Goal: Information Seeking & Learning: Learn about a topic

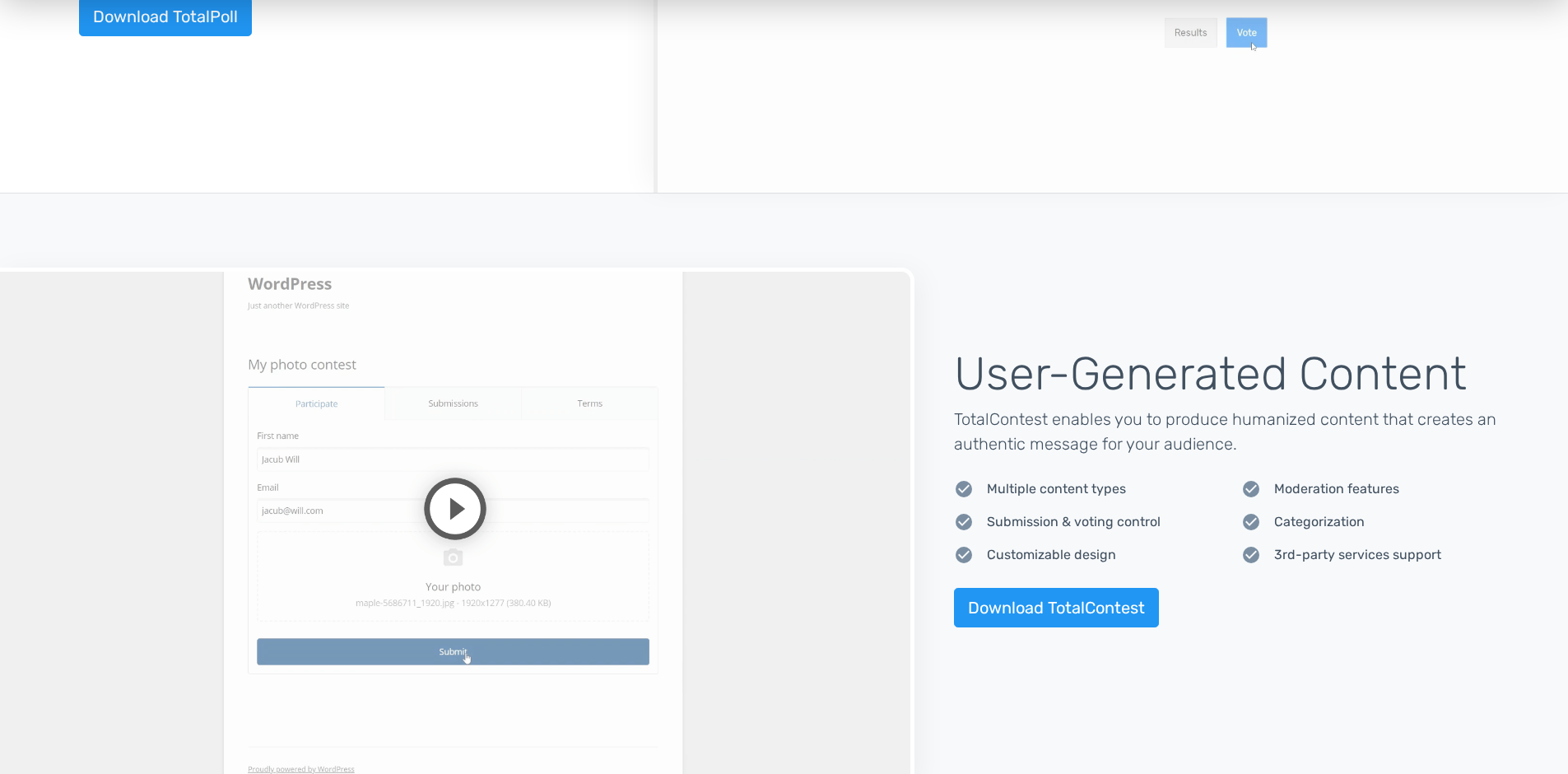
scroll to position [1100, 0]
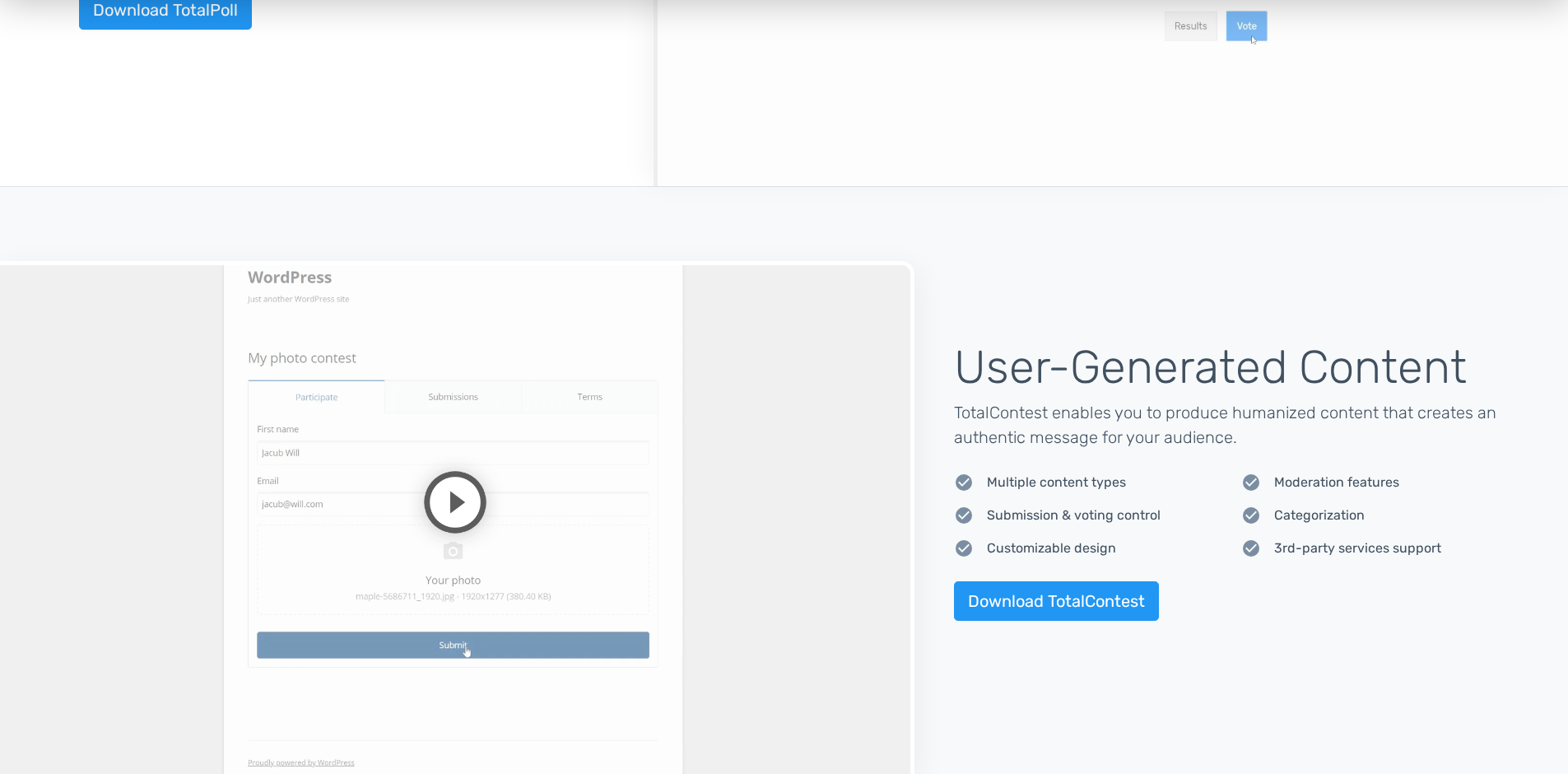
click at [453, 493] on video at bounding box center [457, 519] width 915 height 516
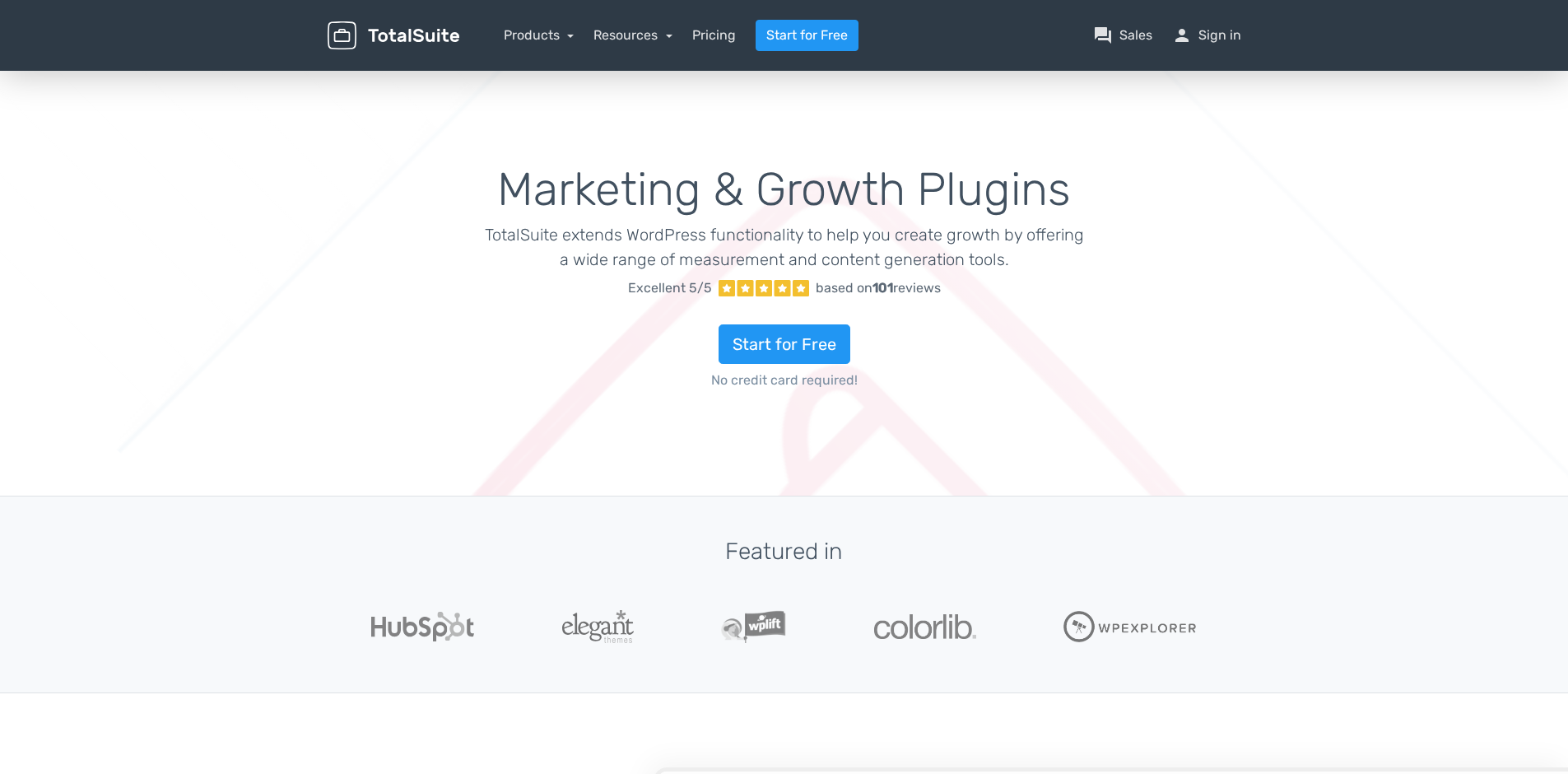
scroll to position [0, 0]
click at [630, 33] on link "Resources" at bounding box center [633, 35] width 79 height 15
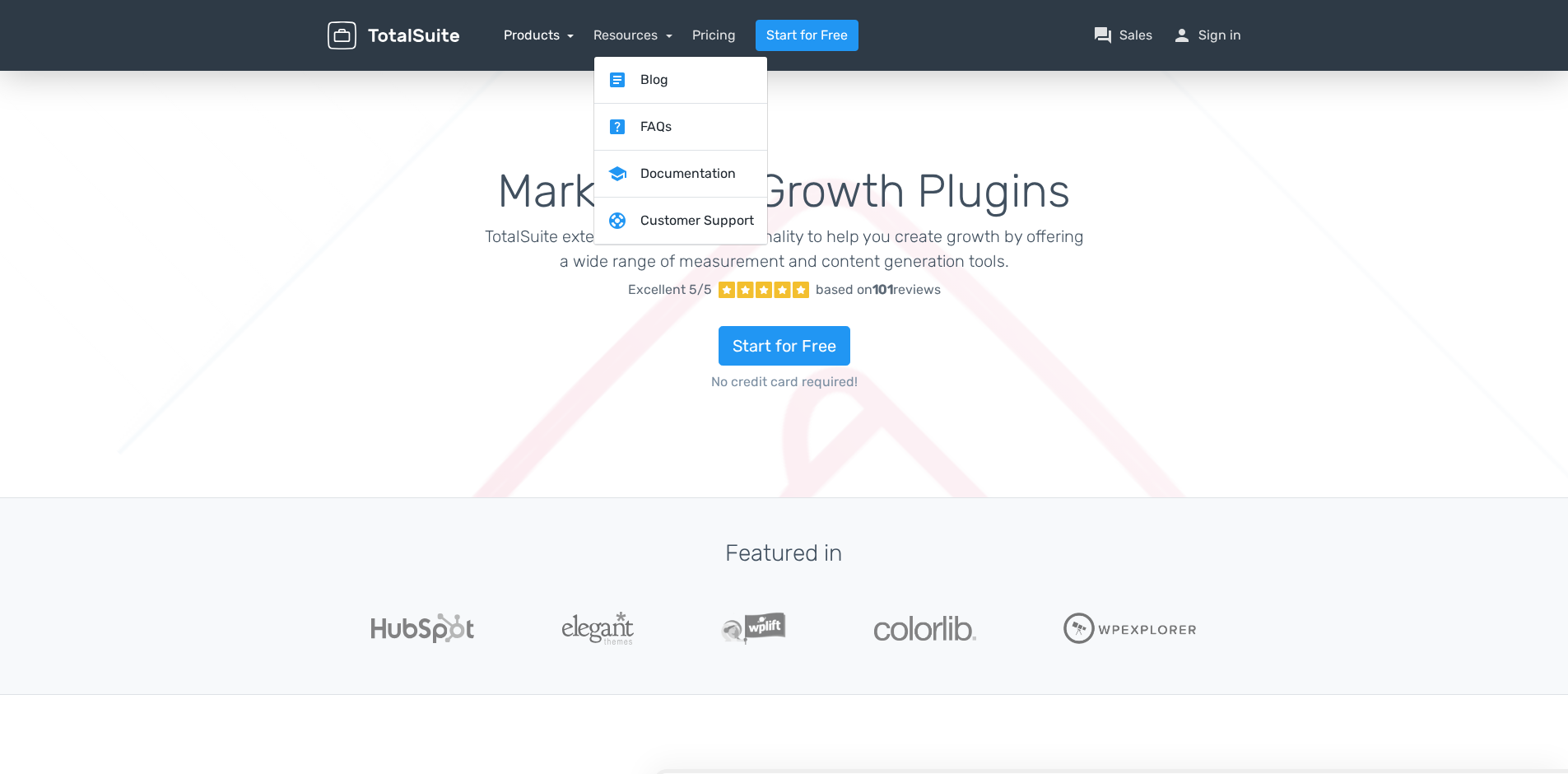
click at [561, 34] on link "Products" at bounding box center [539, 35] width 70 height 15
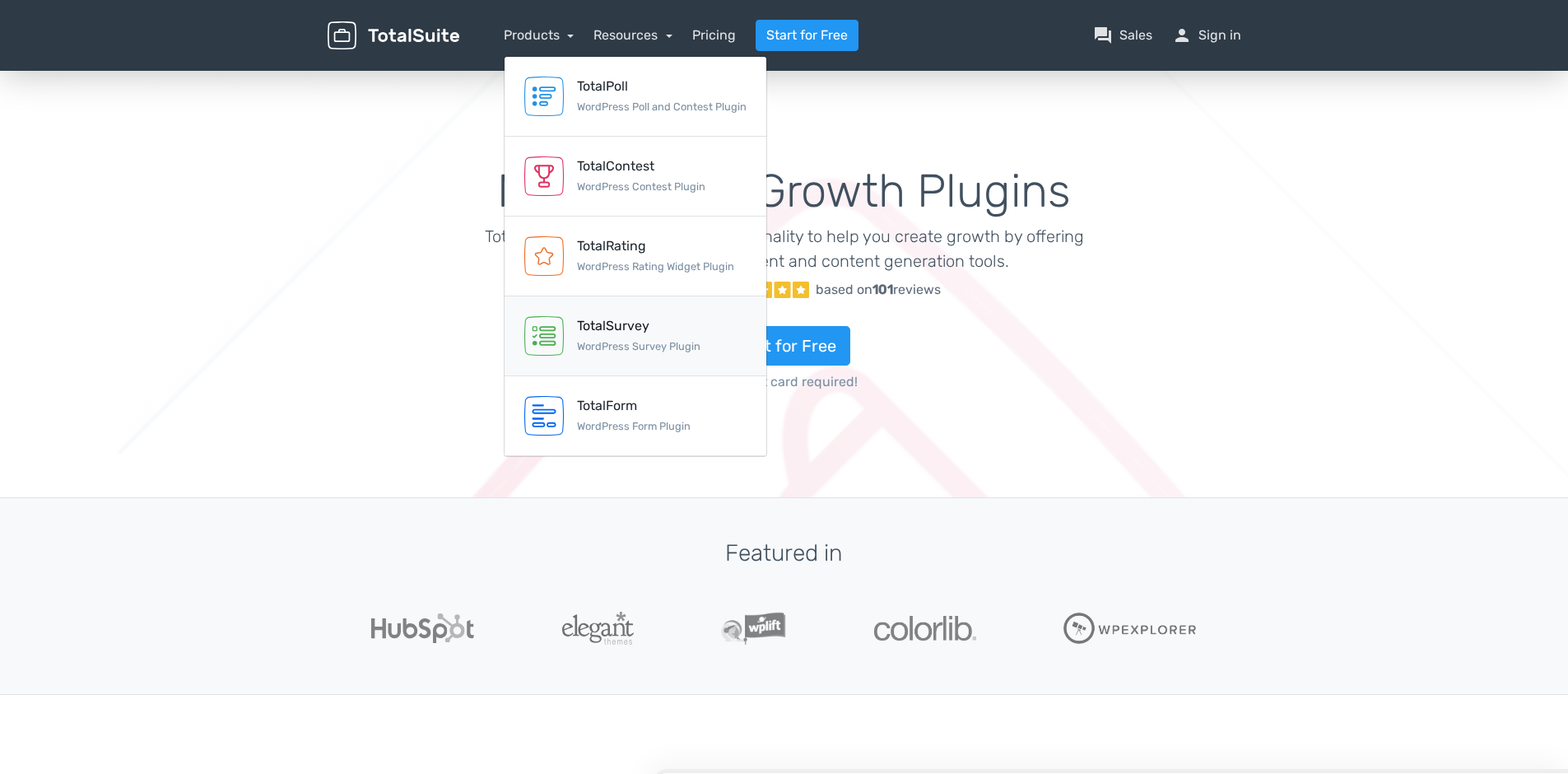
click at [625, 325] on div "TotalSurvey" at bounding box center [639, 326] width 124 height 20
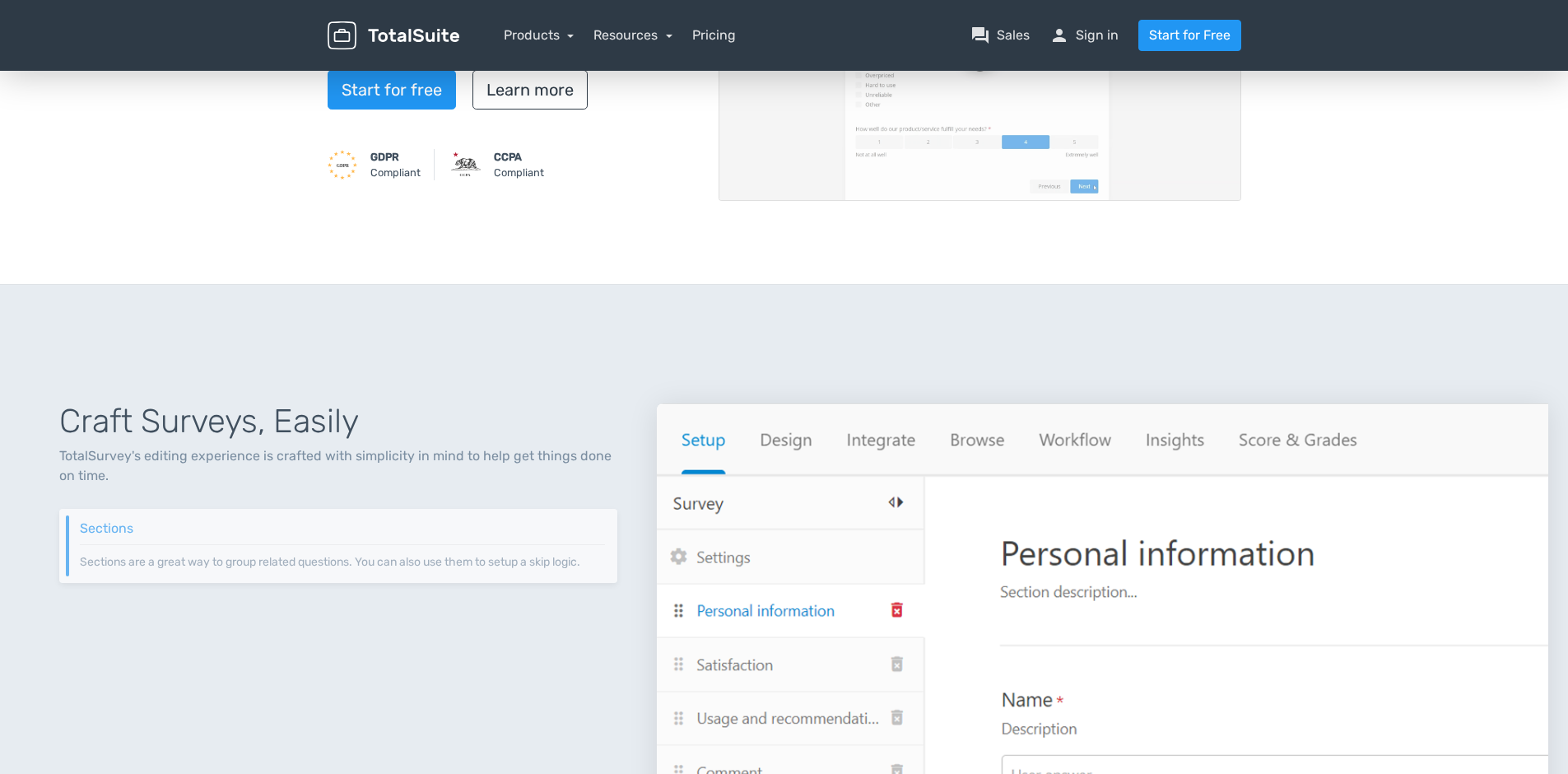
scroll to position [494, 0]
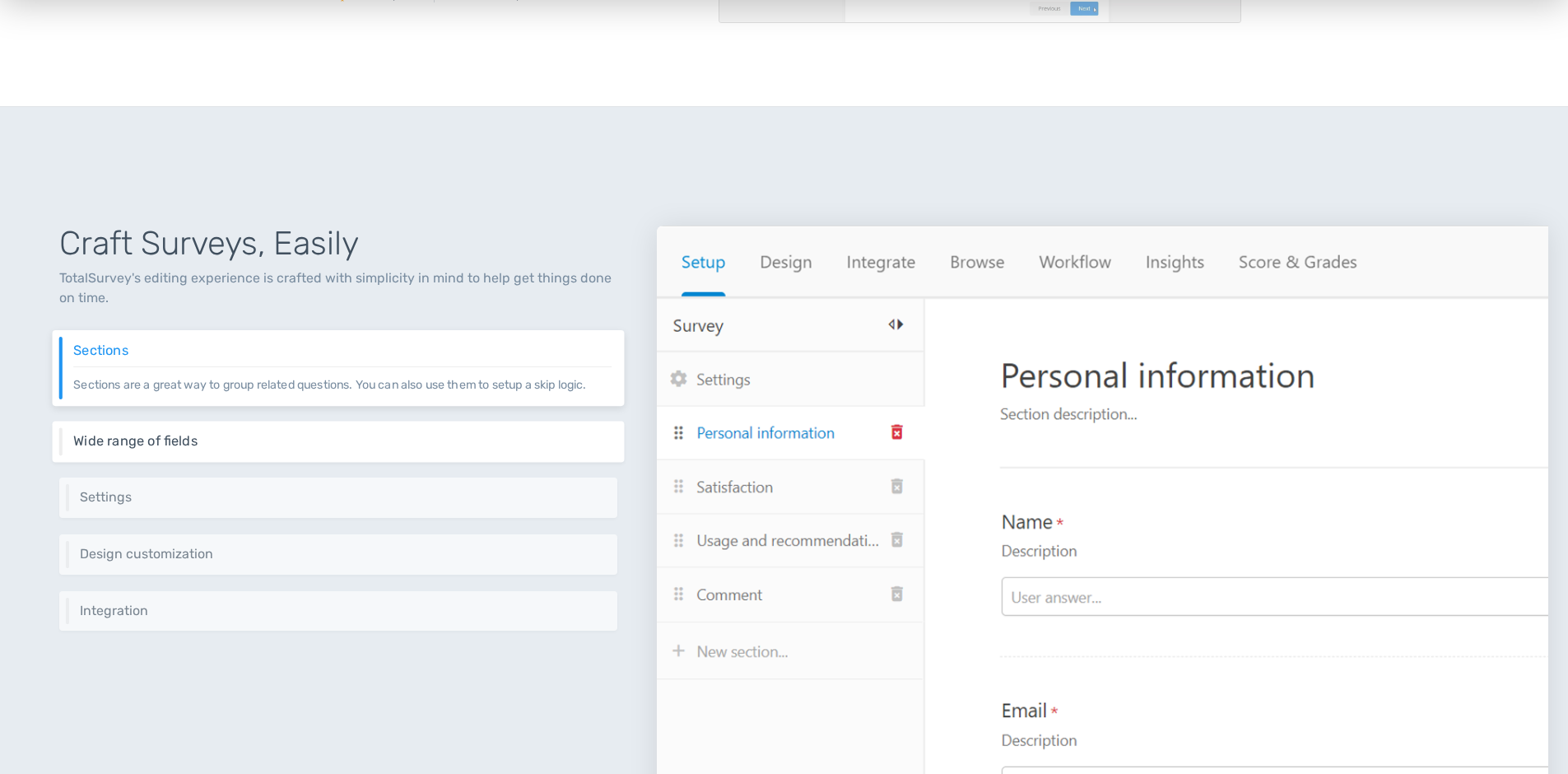
click at [282, 436] on h6 "Wide range of fields" at bounding box center [342, 441] width 538 height 15
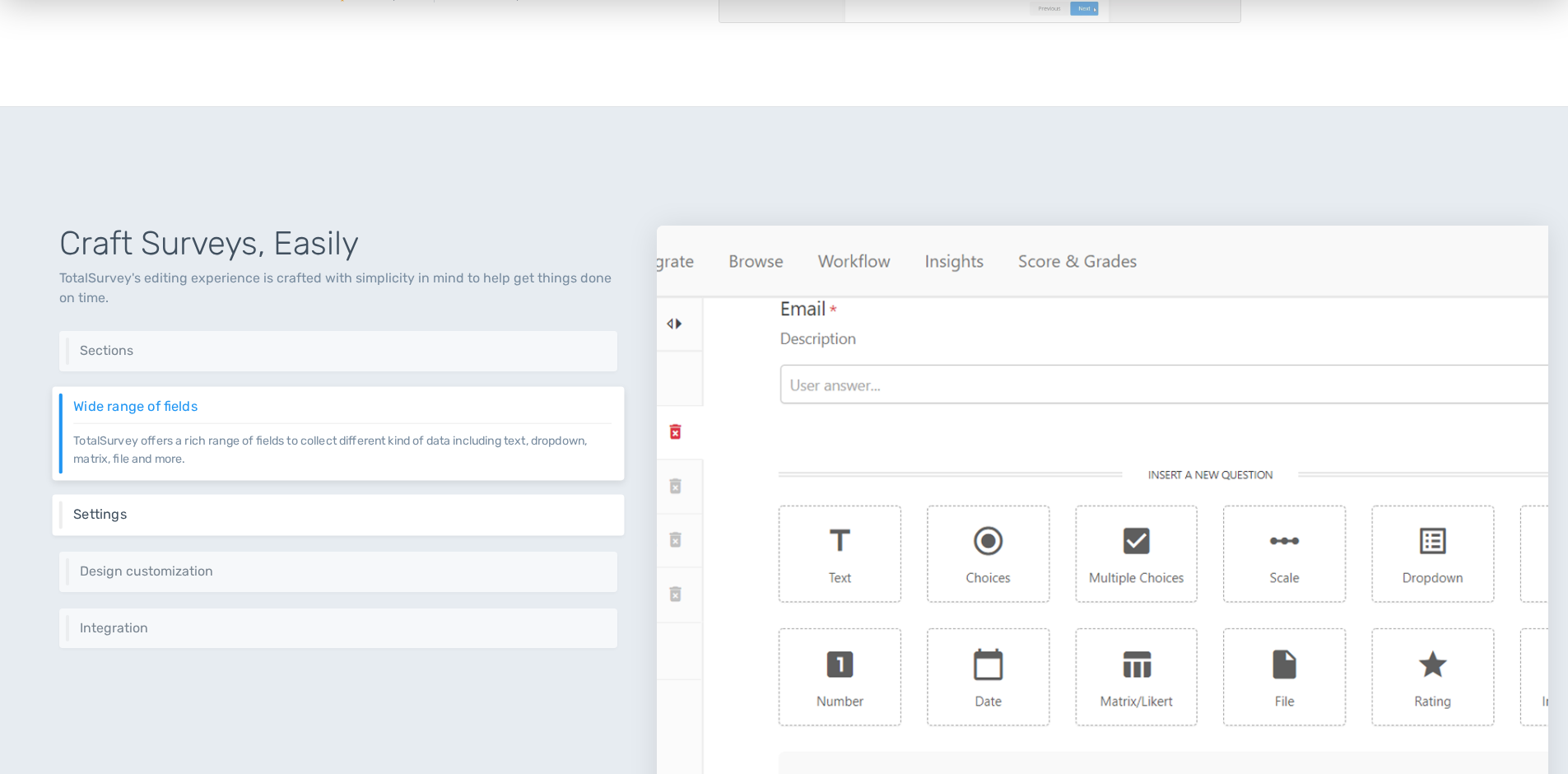
click at [282, 511] on h6 "Settings" at bounding box center [342, 514] width 538 height 15
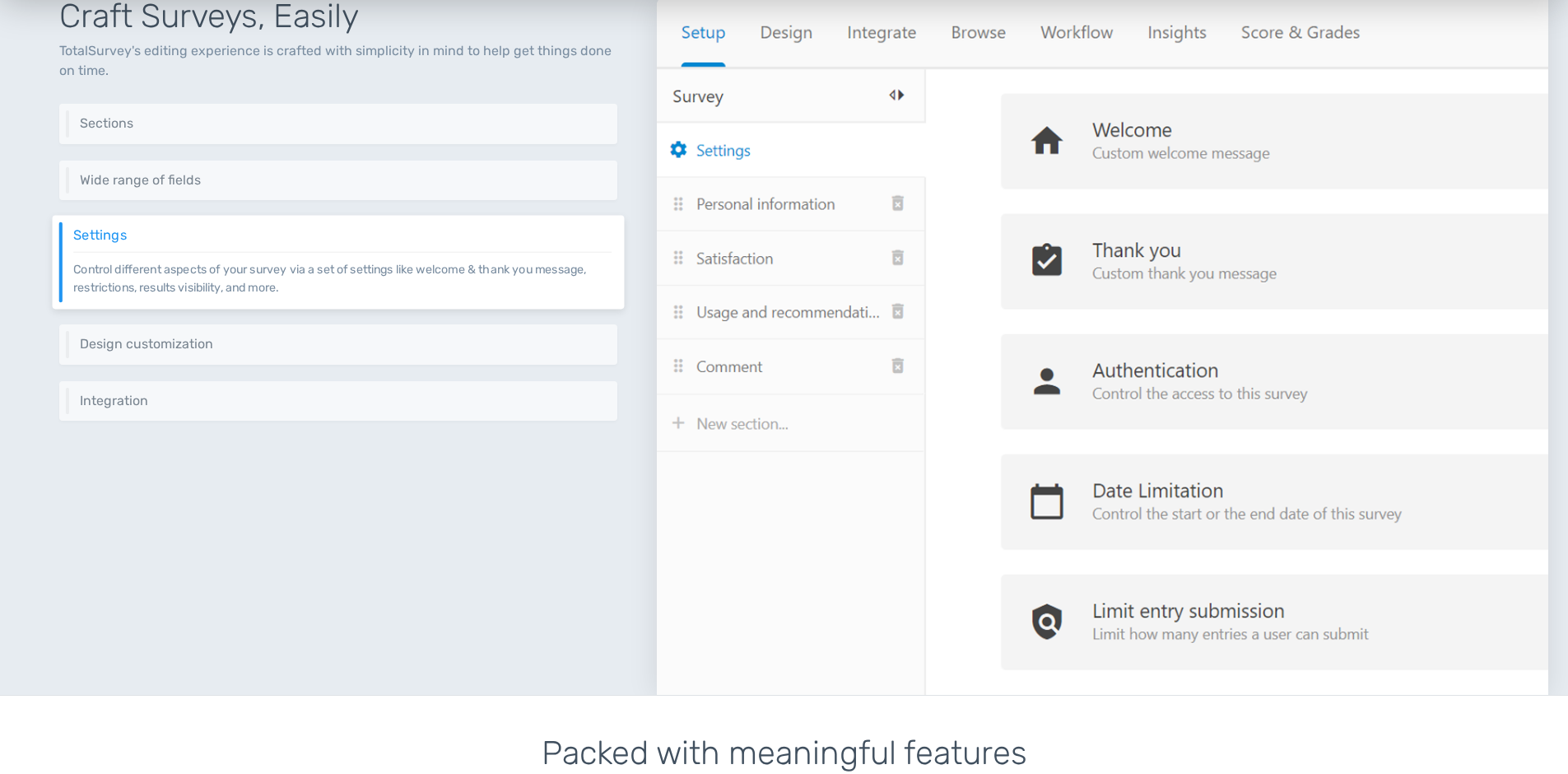
scroll to position [741, 0]
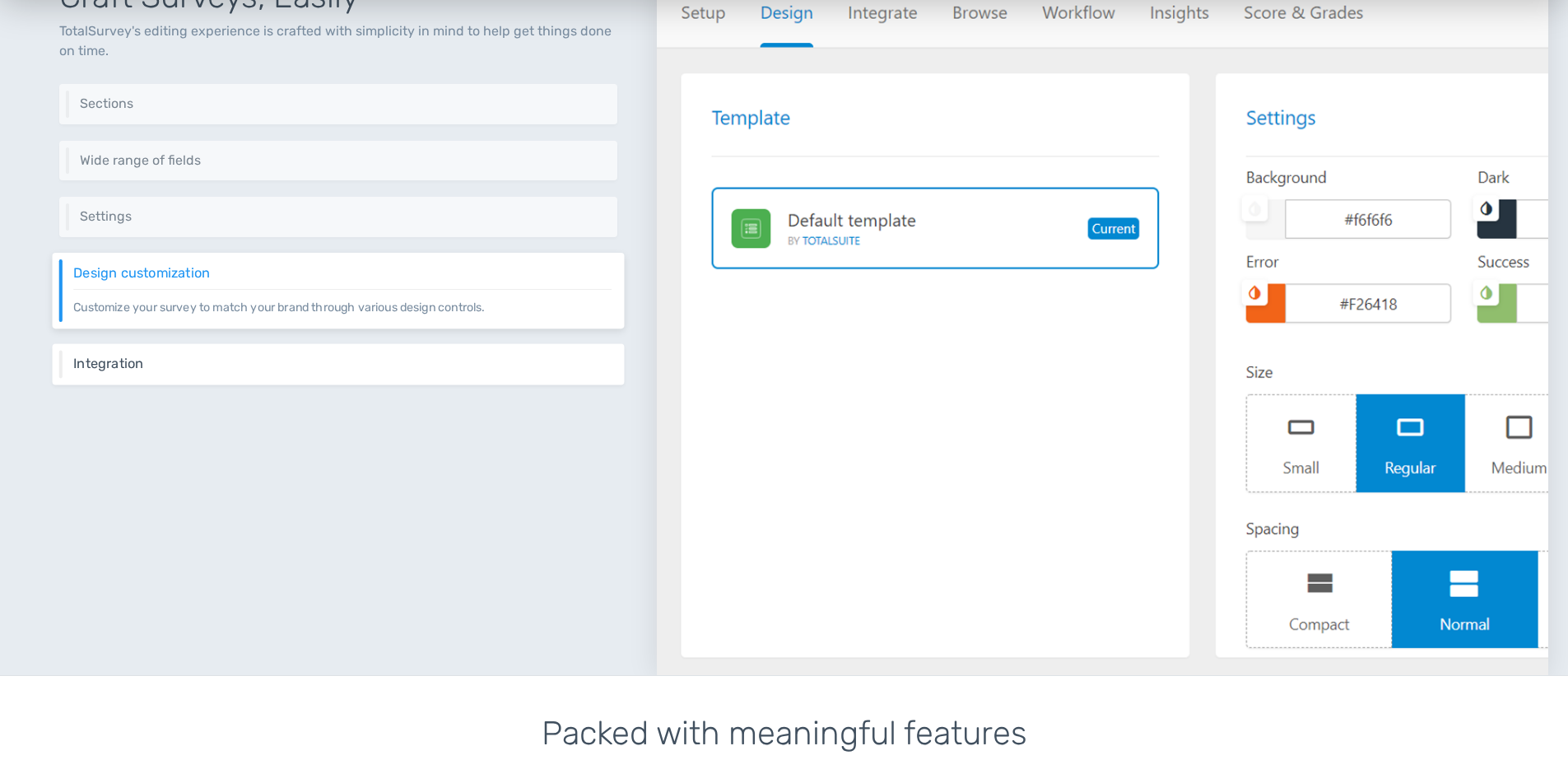
click at [516, 353] on div "Integration Integrate your survey virtually everywhere on your website using sh…" at bounding box center [339, 364] width 573 height 41
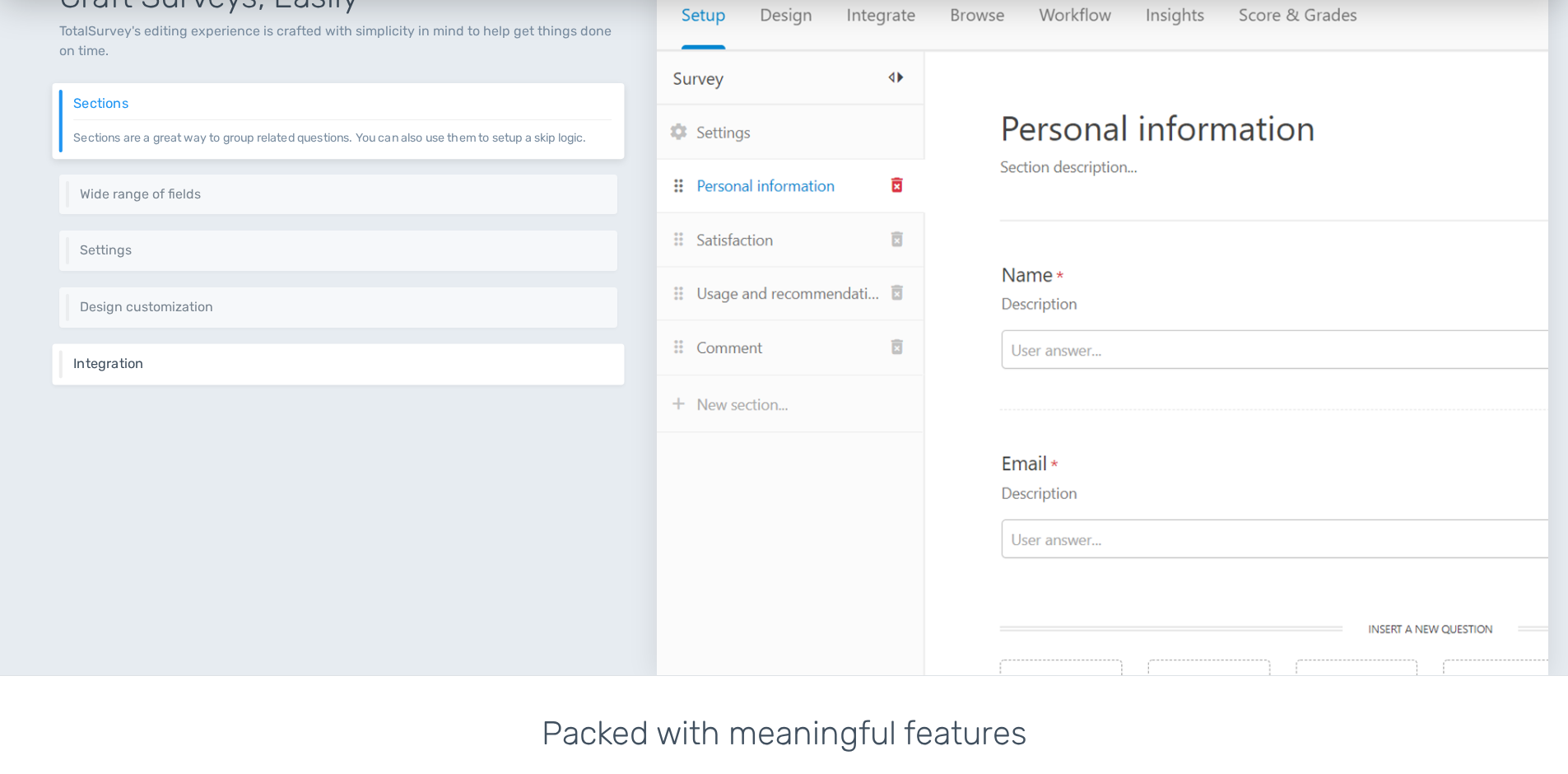
click at [516, 353] on div "Integration Integrate your survey virtually everywhere on your website using sh…" at bounding box center [339, 364] width 573 height 41
